Goal: Information Seeking & Learning: Find specific page/section

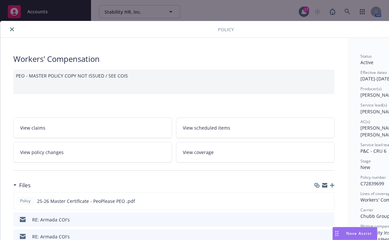
scroll to position [177, 0]
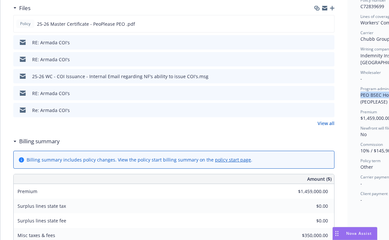
click at [360, 234] on span "Nova Assist" at bounding box center [359, 233] width 26 height 6
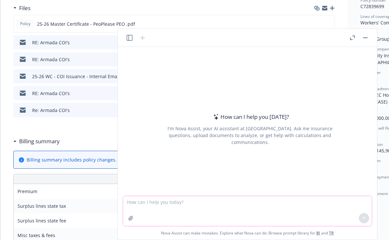
click at [298, 210] on textarea at bounding box center [247, 211] width 249 height 30
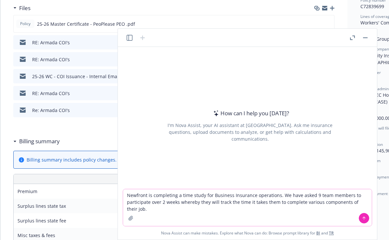
click at [183, 214] on textarea "Newfront is completing a time study for Business Insurance operations. We have …" at bounding box center [247, 207] width 249 height 37
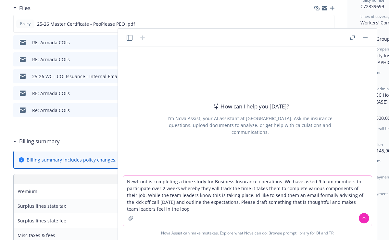
type textarea "Newfront is completing a time study for Business Insurance operations. We have …"
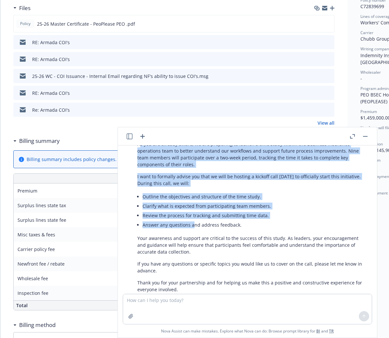
scroll to position [148, 0]
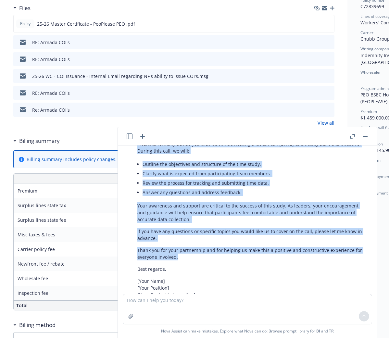
drag, startPoint x: 139, startPoint y: 169, endPoint x: 201, endPoint y: 252, distance: 103.7
click at [201, 239] on div "Certainly! Here’s a professional and thoughtful draft email for your time study…" at bounding box center [250, 187] width 239 height 261
drag, startPoint x: 201, startPoint y: 252, endPoint x: 151, endPoint y: 240, distance: 51.4
copy div "s you are already aware, we are preparing to launch a time study within the Bus…"
click at [313, 239] on textarea at bounding box center [247, 309] width 249 height 30
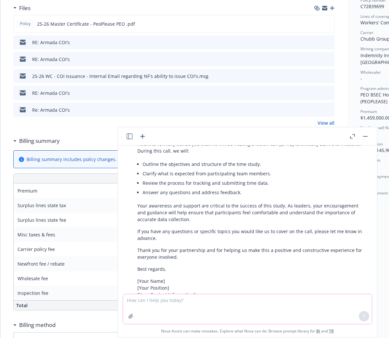
click at [158, 239] on textarea at bounding box center [247, 309] width 249 height 30
paste textarea "We know this is an additional ask of the team and are appreciative of everyone …"
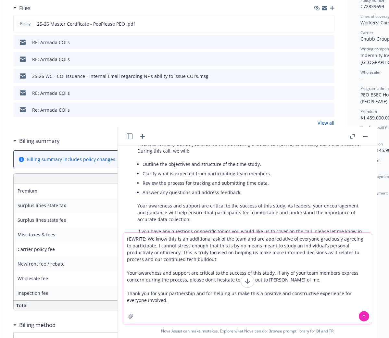
type textarea "rEWRITE: We know this is an additional ask of the team and are appreciative of …"
drag, startPoint x: 174, startPoint y: 297, endPoint x: 180, endPoint y: 299, distance: 6.7
click at [174, 239] on textarea "rEWRITE: We know this is an additional ask of the team and are appreciative of …" at bounding box center [247, 278] width 249 height 91
click at [364, 239] on icon at bounding box center [364, 316] width 5 height 5
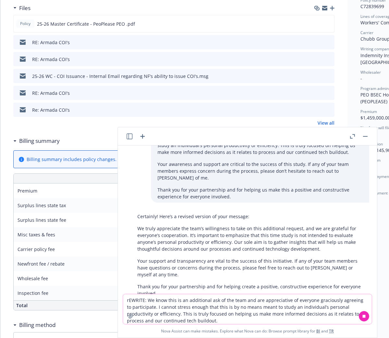
scroll to position [355, 0]
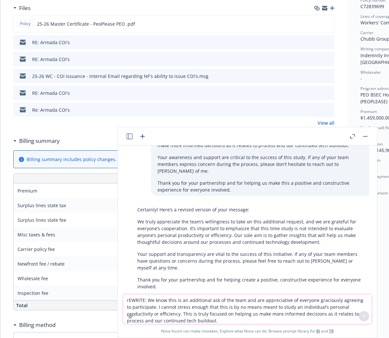
click at [273, 239] on p "Your support and transparency are vital to the success of this initiative. If a…" at bounding box center [250, 261] width 226 height 20
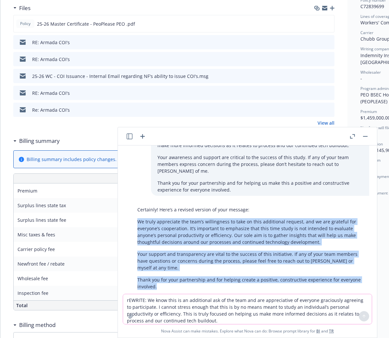
drag, startPoint x: 138, startPoint y: 208, endPoint x: 357, endPoint y: 271, distance: 228.6
click at [357, 239] on div "Certainly! Here’s a revised version of your message: We truly appreciate the te…" at bounding box center [250, 248] width 239 height 89
copy div "We truly appreciate the team’s willingness to take on this additional request, …"
click at [365, 136] on button "button" at bounding box center [366, 137] width 8 height 8
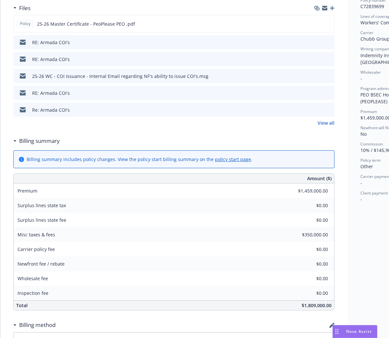
click at [354, 239] on span "Nova Assist" at bounding box center [359, 332] width 26 height 6
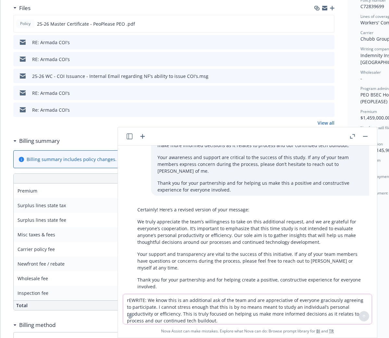
click at [206, 239] on textarea "rEWRITE: We know this is an additional ask of the team and are appreciative of …" at bounding box center [247, 309] width 249 height 30
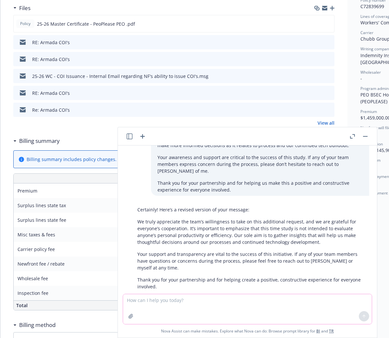
type textarea "w"
type textarea "What companies are similiar to International Flavor & Fragrance Company ([DOMAI…"
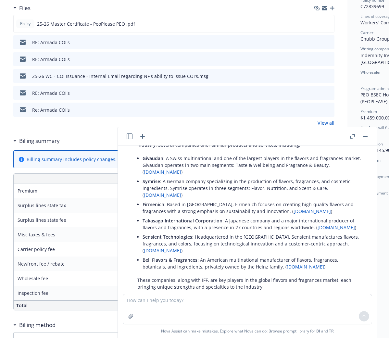
scroll to position [543, 0]
click at [214, 239] on p "Bell Flavors & Fragrances : An American multinational manufacturer of flavors, …" at bounding box center [253, 263] width 220 height 14
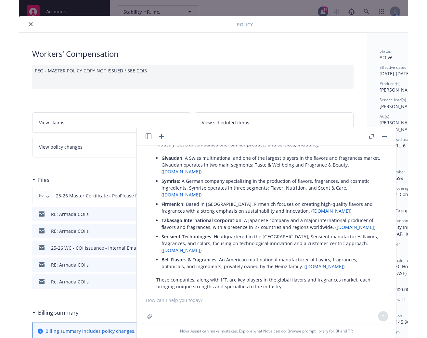
scroll to position [0, 0]
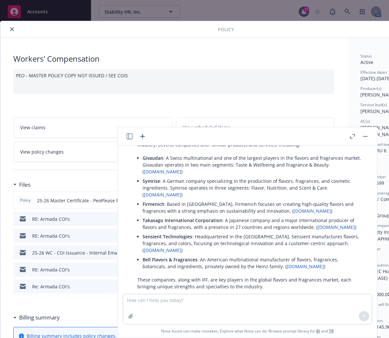
click at [9, 29] on button "close" at bounding box center [12, 29] width 8 height 8
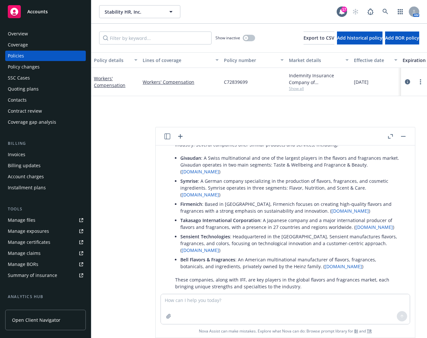
click at [378, 11] on div "AM" at bounding box center [384, 11] width 70 height 13
click at [381, 11] on link at bounding box center [385, 11] width 13 height 13
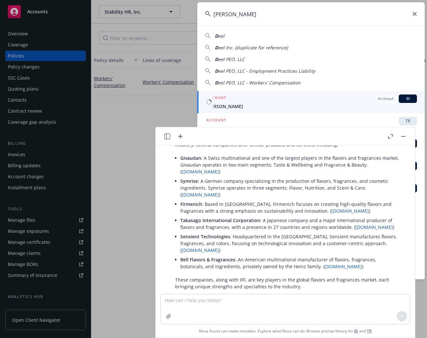
type input "[PERSON_NAME]"
click at [354, 100] on div "ACCOUNT Archived BI" at bounding box center [311, 99] width 211 height 8
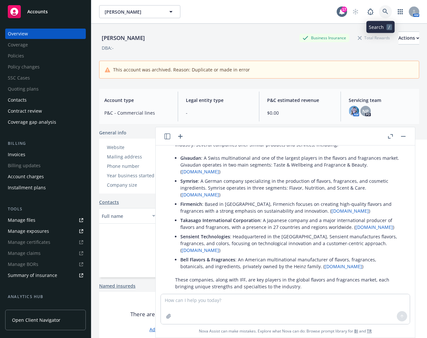
click at [383, 9] on icon at bounding box center [386, 12] width 6 height 6
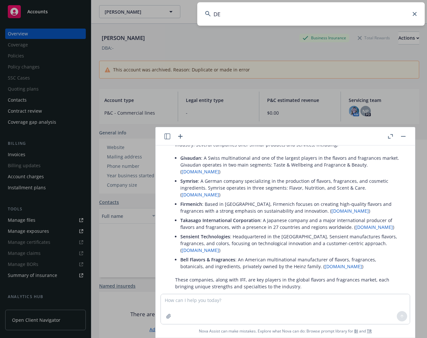
type input "DEE"
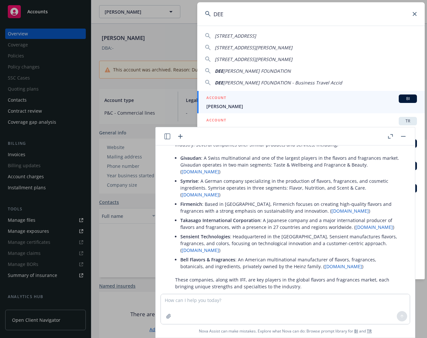
click at [389, 137] on button "button" at bounding box center [403, 137] width 8 height 8
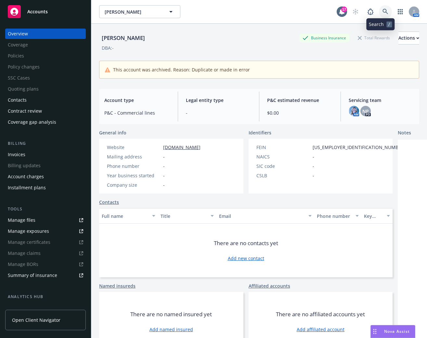
click at [379, 11] on link at bounding box center [385, 11] width 13 height 13
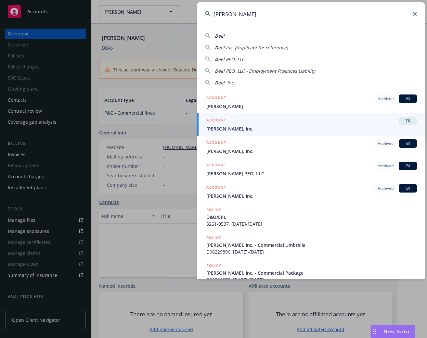
click at [244, 36] on div "D eel" at bounding box center [311, 35] width 212 height 7
type input "[PERSON_NAME]"
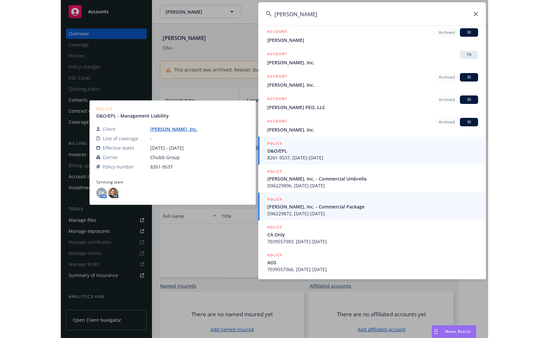
scroll to position [55, 0]
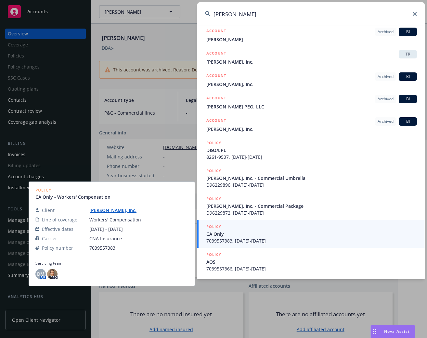
click at [351, 238] on span "7039557383, [DATE]-[DATE]" at bounding box center [311, 241] width 211 height 7
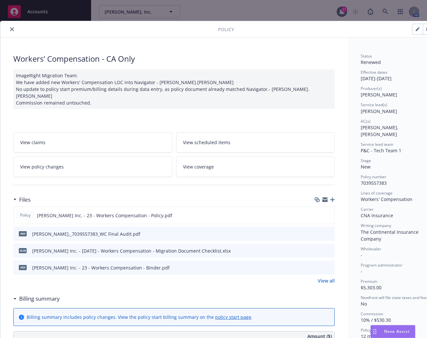
click at [12, 26] on button "close" at bounding box center [12, 29] width 8 height 8
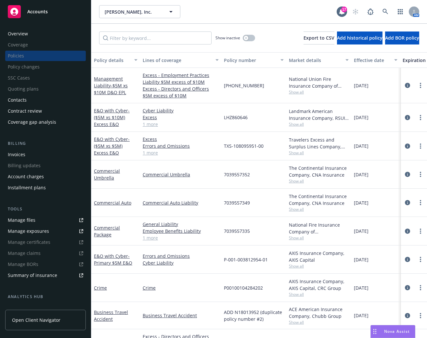
click at [57, 36] on div "Overview" at bounding box center [45, 34] width 75 height 10
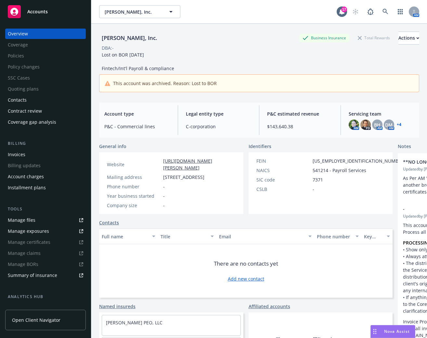
click at [0, 103] on html "Accounts Overview Coverage Policies Policy changes SSC Cases Quoting plans Cont…" at bounding box center [213, 169] width 427 height 338
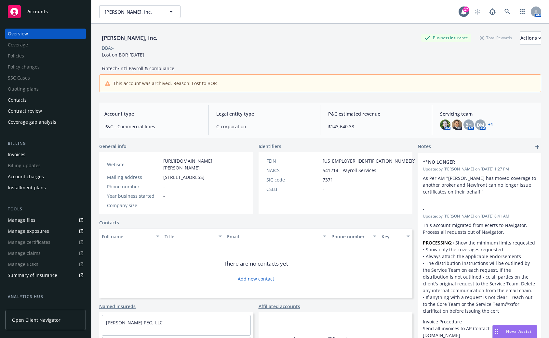
click at [38, 218] on link "Manage files" at bounding box center [45, 220] width 81 height 10
click at [389, 8] on link at bounding box center [506, 11] width 13 height 13
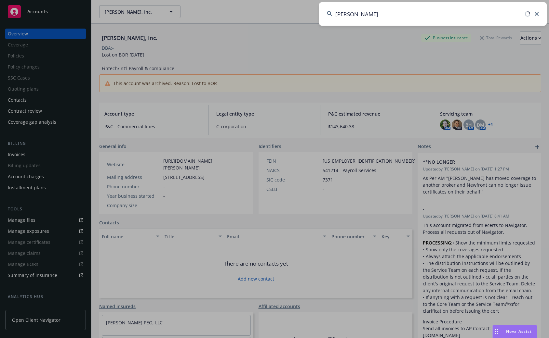
type input "[PERSON_NAME]"
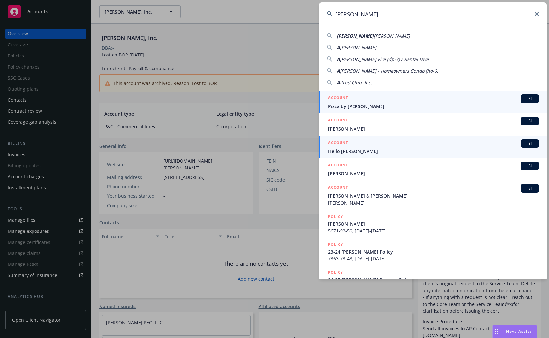
click at [389, 150] on span "Hello [PERSON_NAME]" at bounding box center [433, 151] width 211 height 7
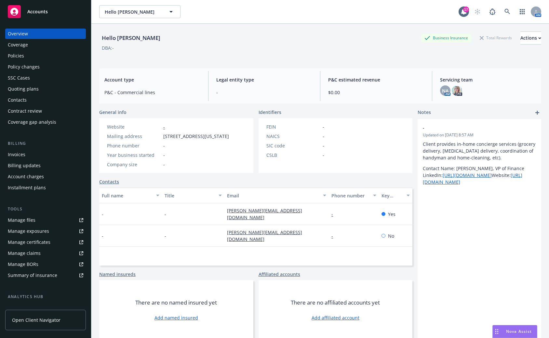
click at [34, 57] on div "Policies" at bounding box center [45, 56] width 75 height 10
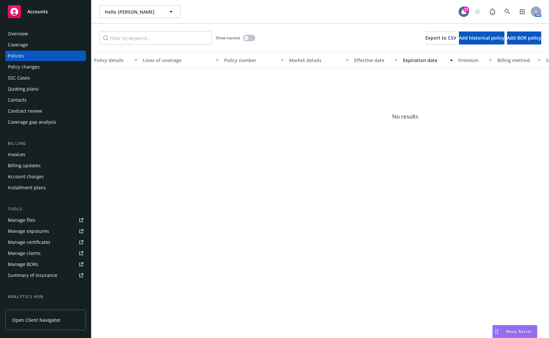
click at [34, 35] on div "Overview" at bounding box center [45, 34] width 75 height 10
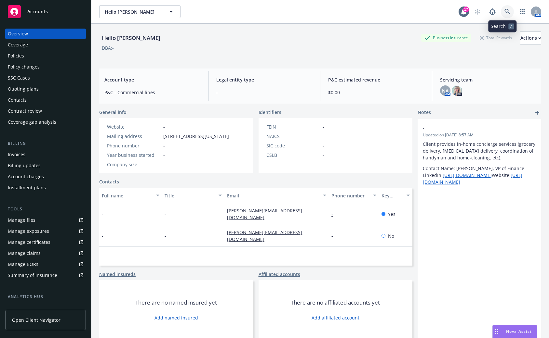
click at [389, 6] on link at bounding box center [506, 11] width 13 height 13
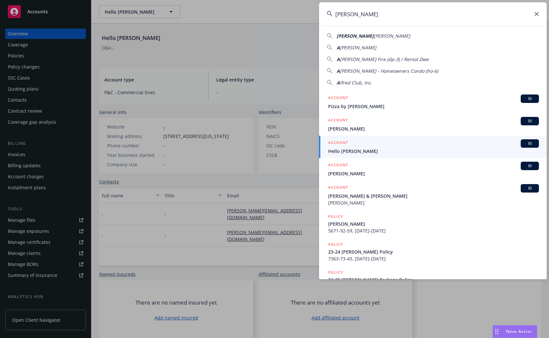
click at [389, 78] on div "[PERSON_NAME] A [PERSON_NAME] A [PERSON_NAME] Fire (dp-3) / Rental Dwe A [PERSO…" at bounding box center [432, 58] width 227 height 56
click at [349, 84] on span "lfred Club, Inc." at bounding box center [356, 83] width 32 height 6
type input "[PERSON_NAME] Club, Inc."
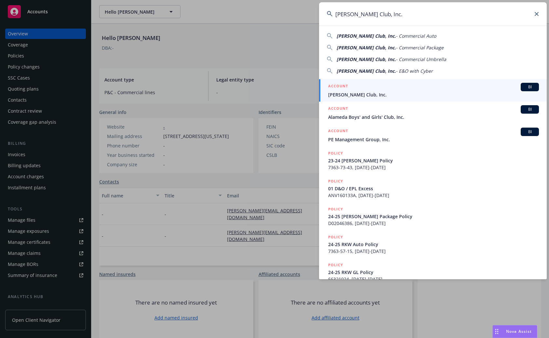
click at [356, 90] on div "ACCOUNT BI" at bounding box center [433, 87] width 211 height 8
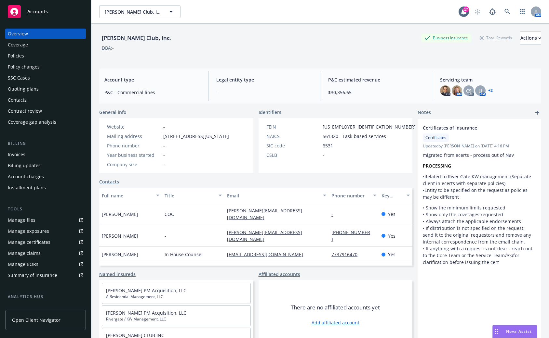
click at [21, 52] on div "Policies" at bounding box center [16, 56] width 16 height 10
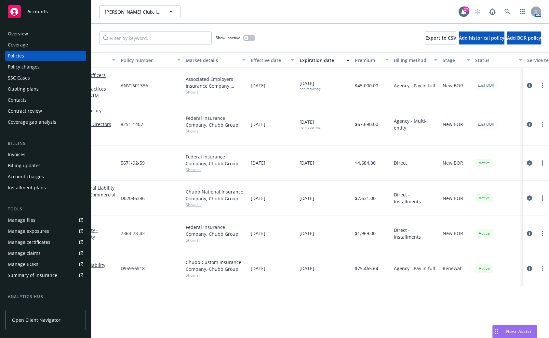
scroll to position [0, 112]
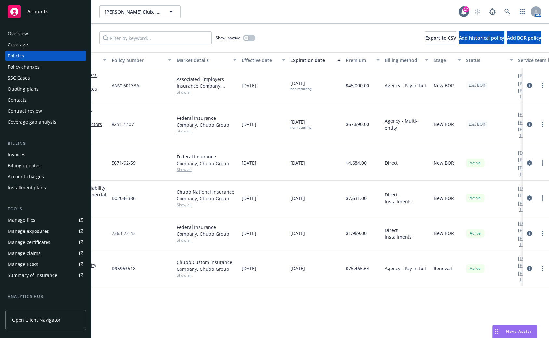
click at [389, 119] on div "New BOR" at bounding box center [447, 124] width 32 height 42
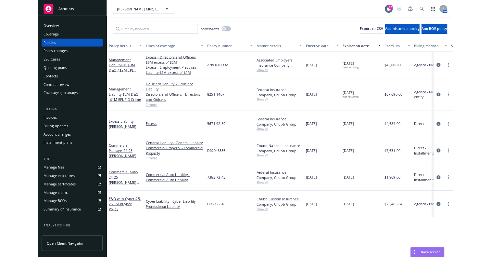
scroll to position [543, 0]
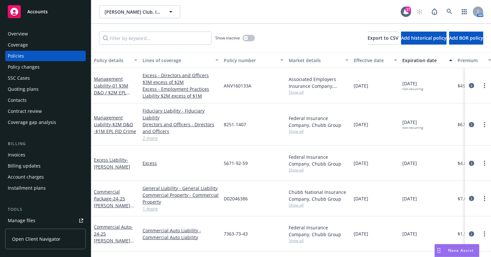
click at [345, 108] on div "Federal Insurance Company, Chubb Group Show all" at bounding box center [318, 124] width 65 height 42
click at [389, 16] on link at bounding box center [449, 11] width 13 height 13
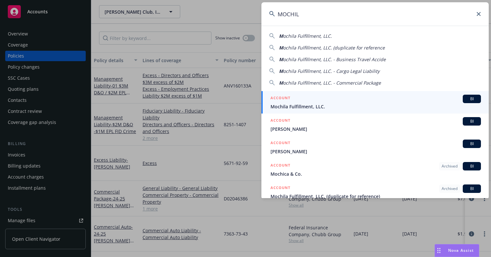
type input "MOCHIL"
click at [389, 97] on div "ACCOUNT BI" at bounding box center [376, 99] width 211 height 8
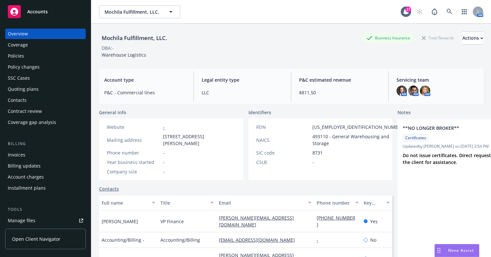
click at [16, 54] on div "Policies" at bounding box center [16, 56] width 16 height 10
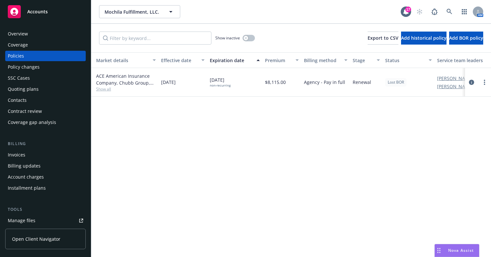
scroll to position [0, 227]
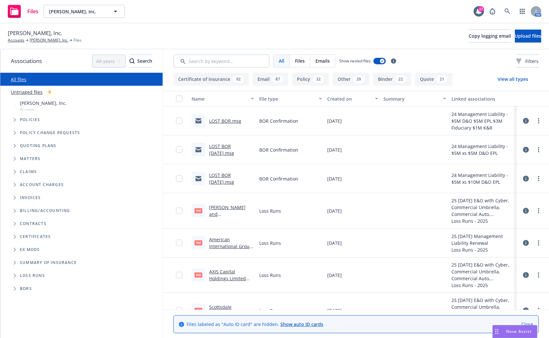
click at [222, 123] on link "LOST BOR.msg" at bounding box center [225, 121] width 32 height 6
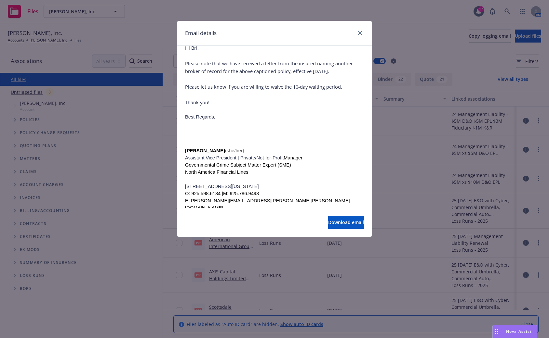
scroll to position [65, 0]
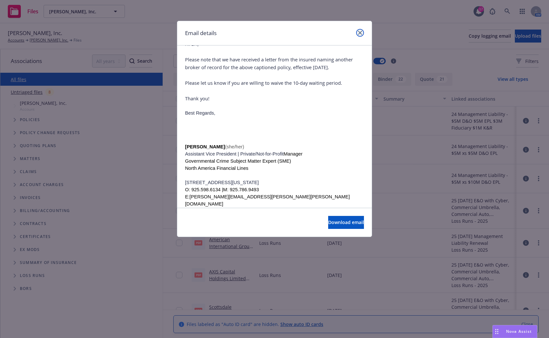
click at [361, 29] on link "close" at bounding box center [360, 33] width 8 height 8
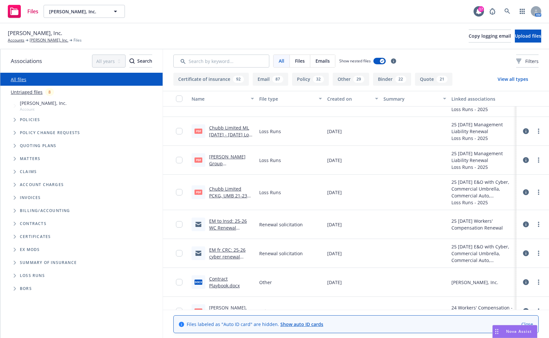
scroll to position [260, 0]
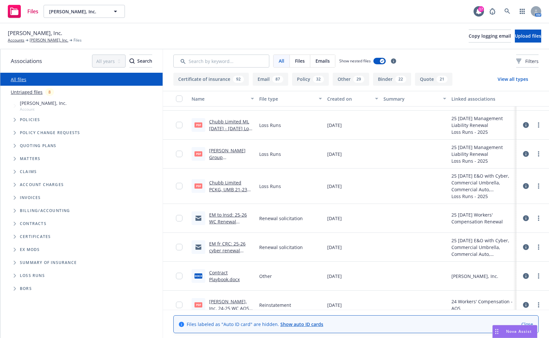
click at [216, 217] on link "EM to Insd: 25-26 WC Renewal Workboook to complete.msg" at bounding box center [228, 225] width 38 height 27
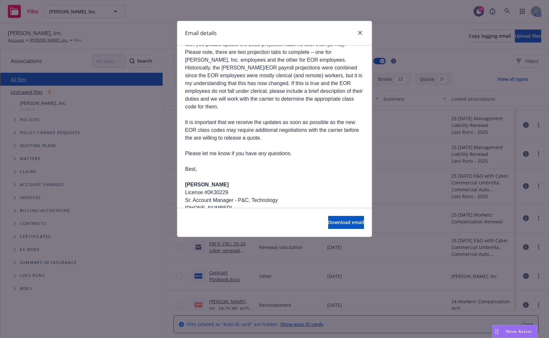
scroll to position [97, 0]
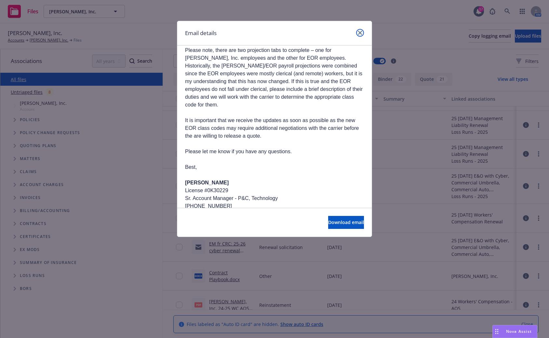
click at [359, 33] on icon "close" at bounding box center [360, 33] width 4 height 4
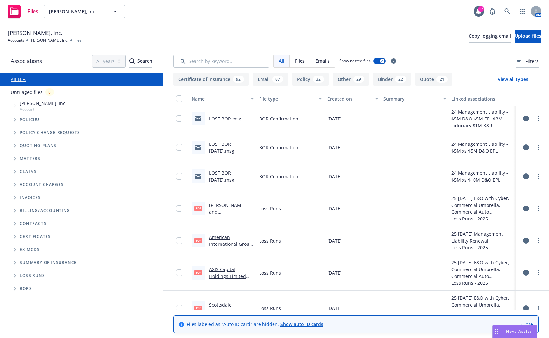
scroll to position [0, 0]
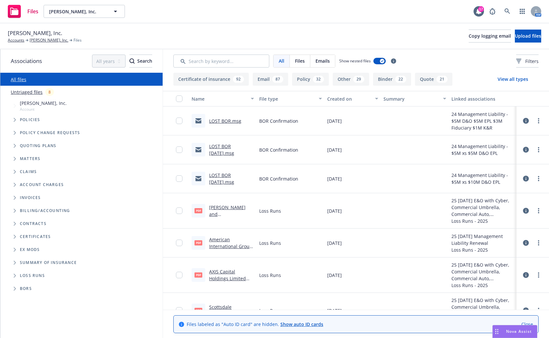
click at [229, 179] on link "LOST BOR 5.26.25.msg" at bounding box center [221, 178] width 25 height 13
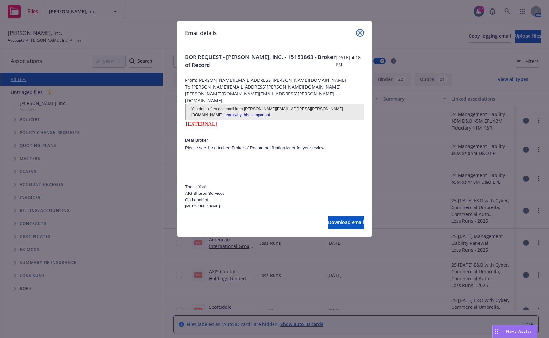
click at [358, 30] on link "close" at bounding box center [360, 33] width 8 height 8
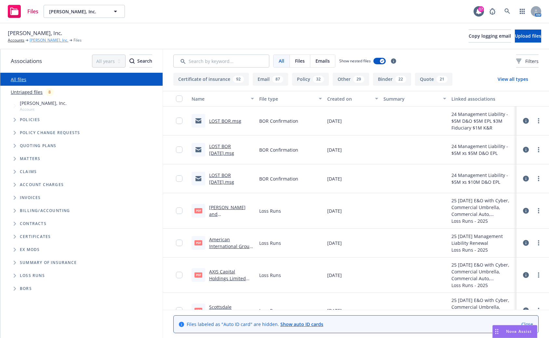
click at [43, 41] on link "[PERSON_NAME], Inc." at bounding box center [49, 40] width 39 height 6
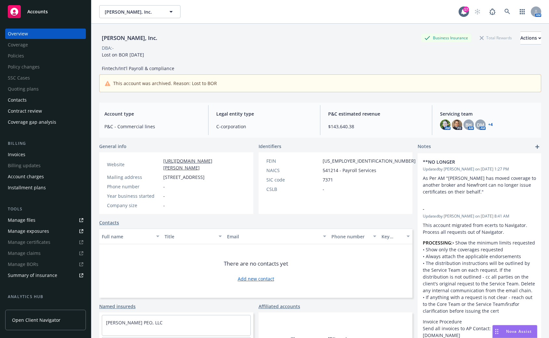
click at [279, 61] on div "[PERSON_NAME], Inc. Business Insurance Total Rewards Actions DBA: - Lost on BOR…" at bounding box center [320, 52] width 442 height 40
